Goal: Find specific page/section: Find specific page/section

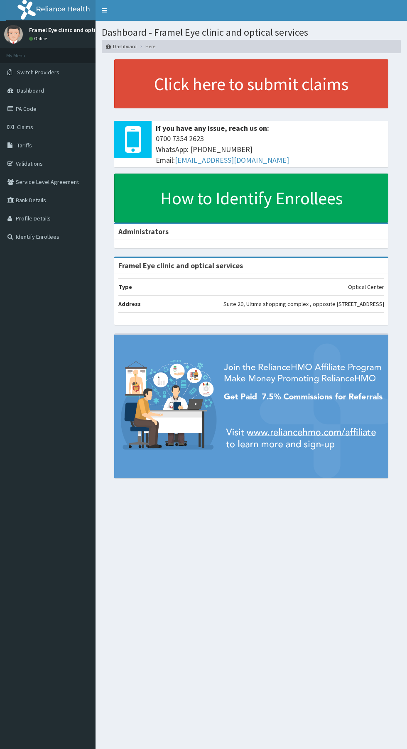
click at [44, 225] on link "Profile Details" at bounding box center [47, 218] width 95 height 18
